Goal: Task Accomplishment & Management: Manage account settings

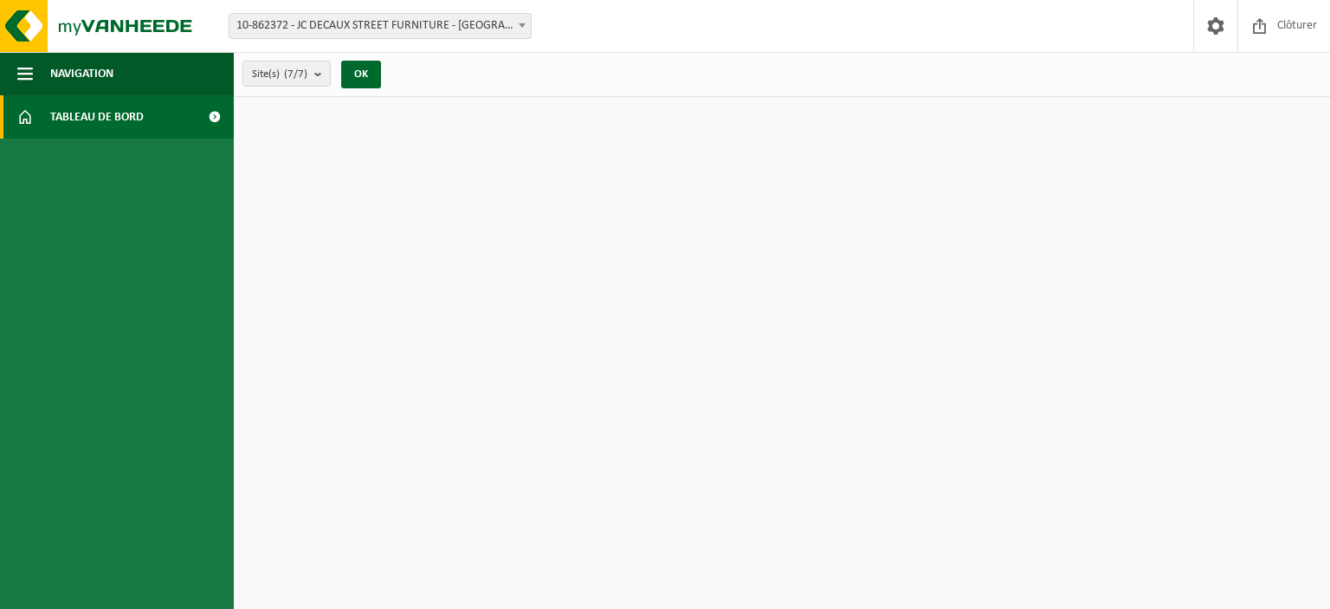
click at [224, 115] on span at bounding box center [214, 116] width 39 height 43
click at [219, 116] on span at bounding box center [214, 116] width 39 height 43
click at [321, 76] on b "submit" at bounding box center [322, 73] width 16 height 24
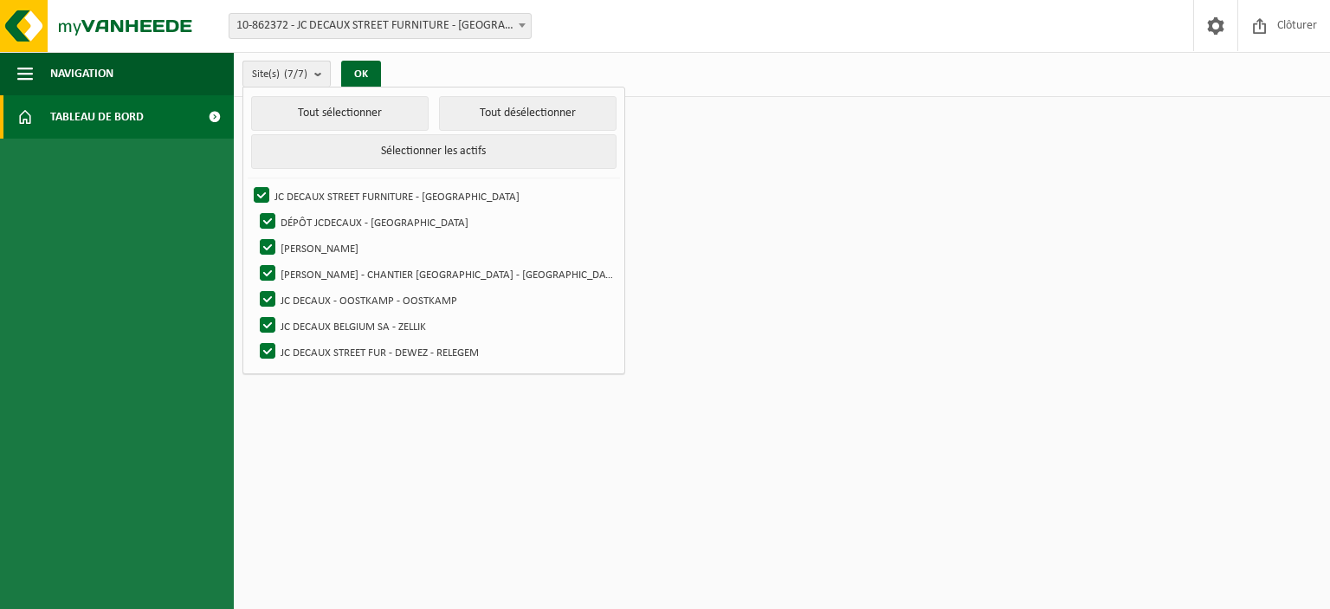
click at [323, 76] on b "submit" at bounding box center [322, 73] width 16 height 25
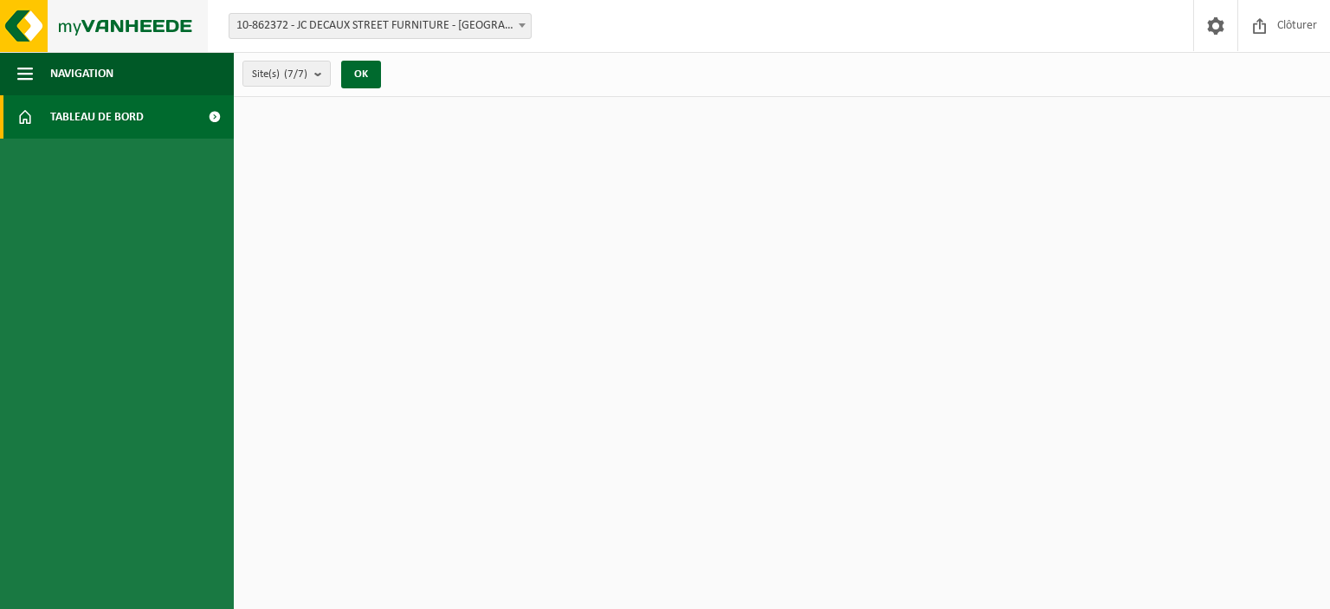
click at [42, 19] on img at bounding box center [104, 26] width 208 height 52
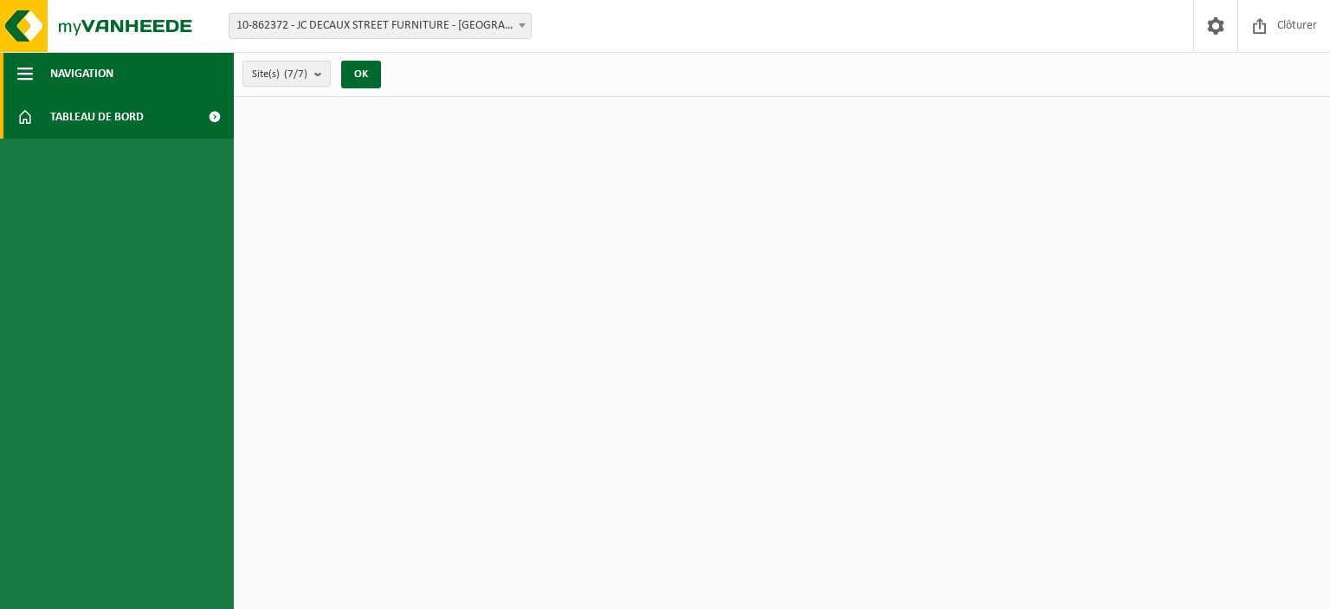
click at [61, 72] on span "Navigation" at bounding box center [81, 73] width 63 height 43
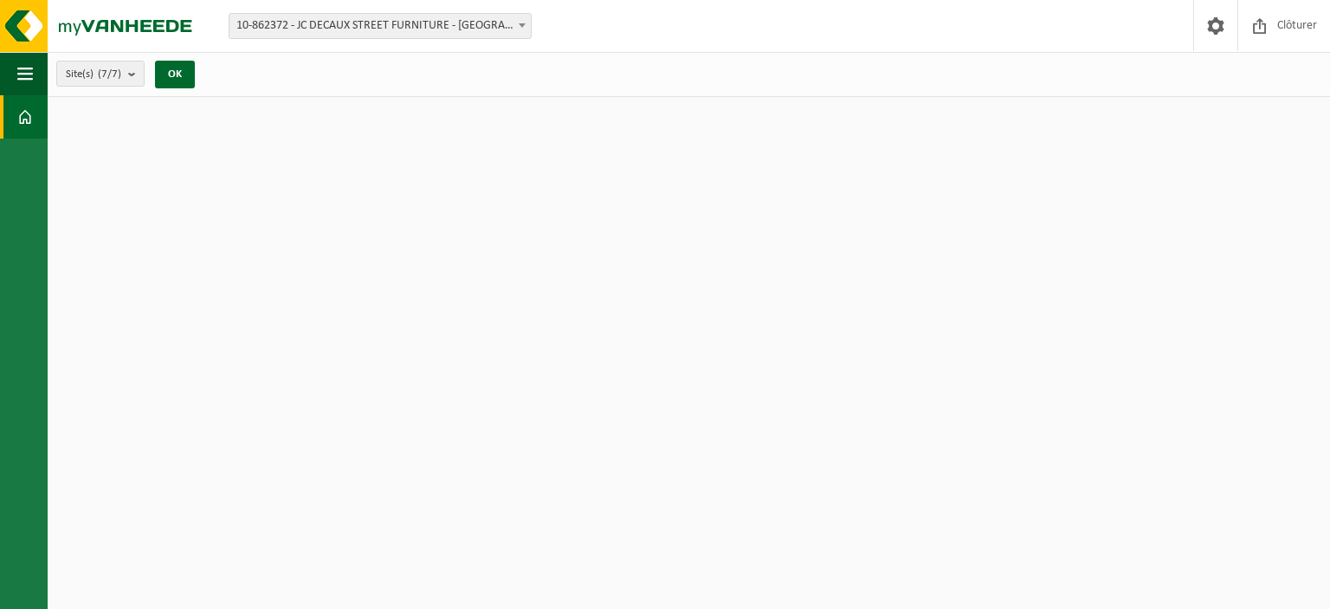
click at [294, 14] on span "10-862372 - JC DECAUX STREET FURNITURE - [GEOGRAPHIC_DATA]" at bounding box center [379, 26] width 301 height 24
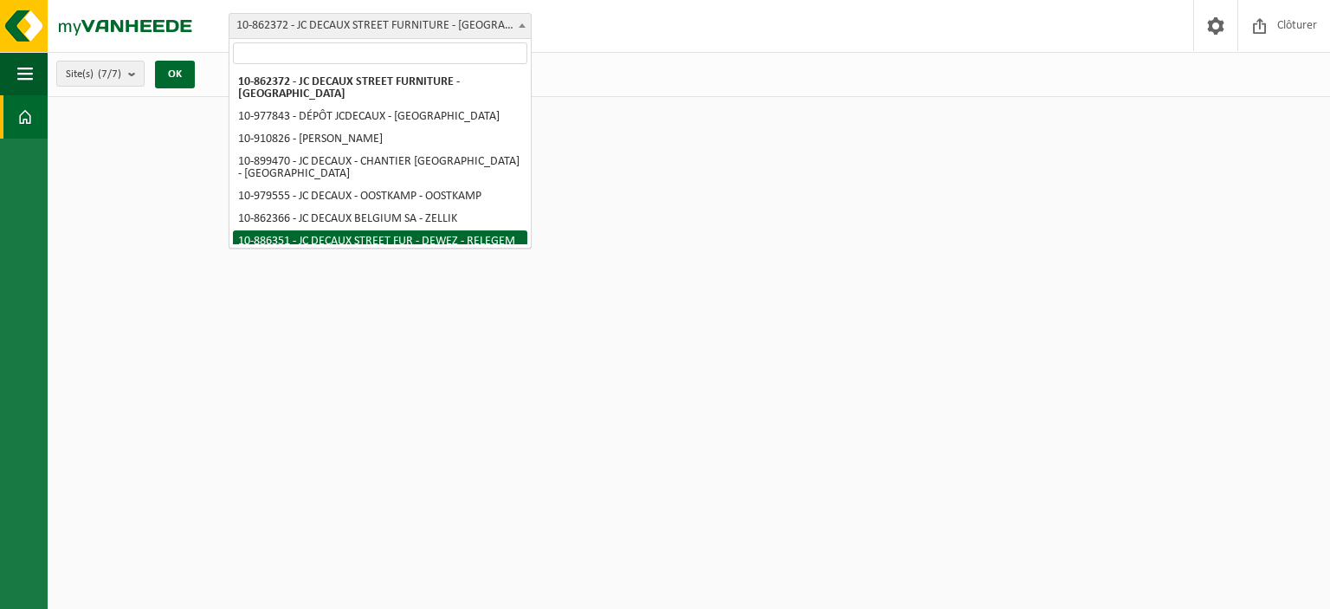
select select "112647"
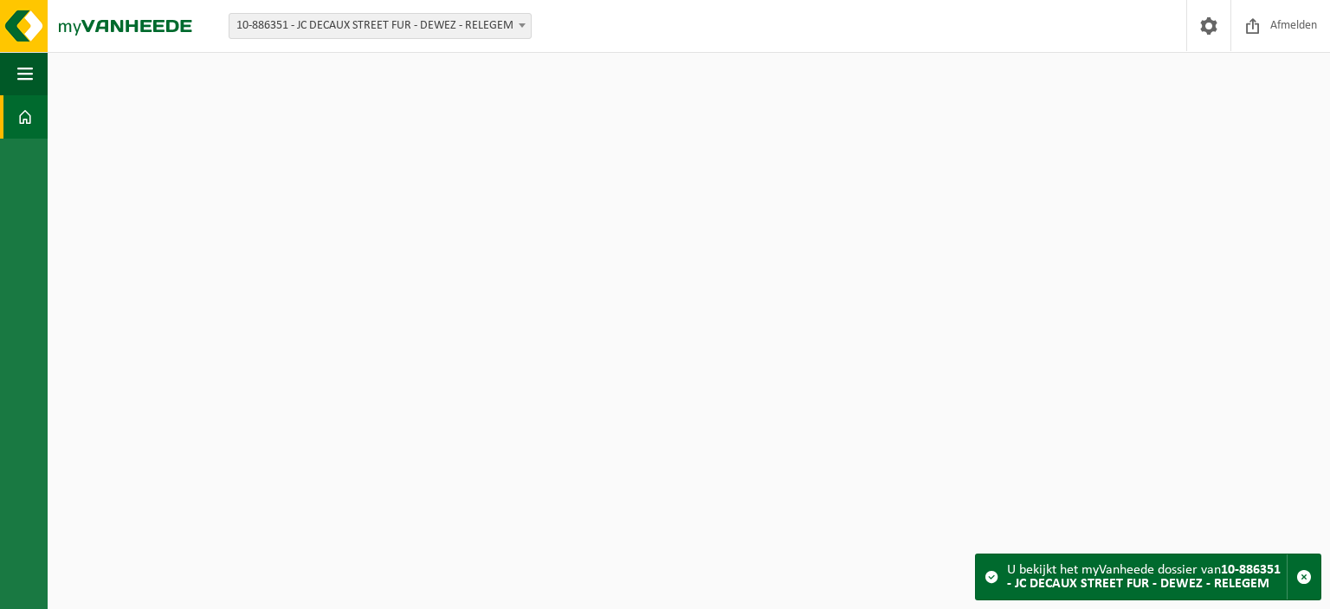
click at [1070, 586] on strong "10-886351 - JC DECAUX STREET FUR - DEWEZ - RELEGEM" at bounding box center [1144, 577] width 274 height 28
click at [464, 125] on html "Vestiging: 10-862372 - JC DECAUX STREET FURNITURE - BRUXELLES 10-977843 - DÉPÔT…" at bounding box center [665, 304] width 1330 height 609
